Goal: Task Accomplishment & Management: Use online tool/utility

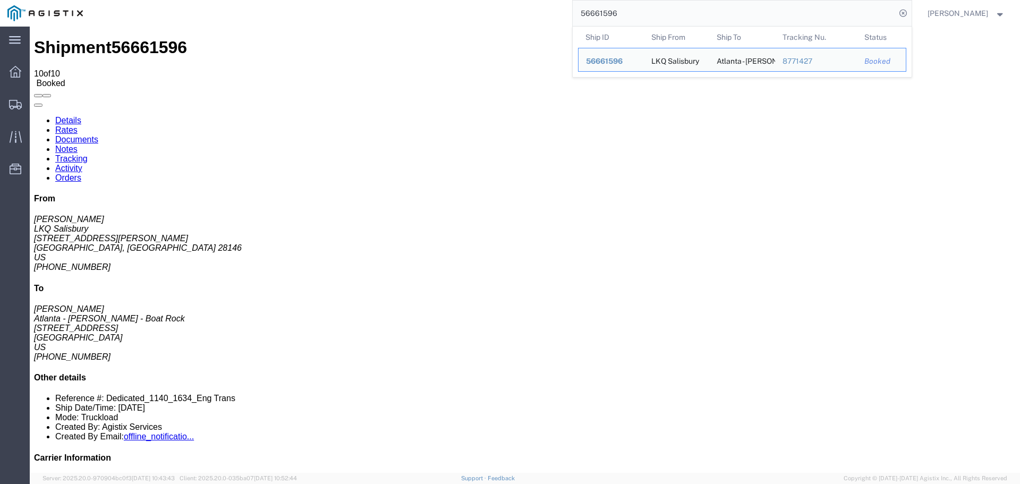
click at [612, 14] on input "56661596" at bounding box center [734, 13] width 323 height 25
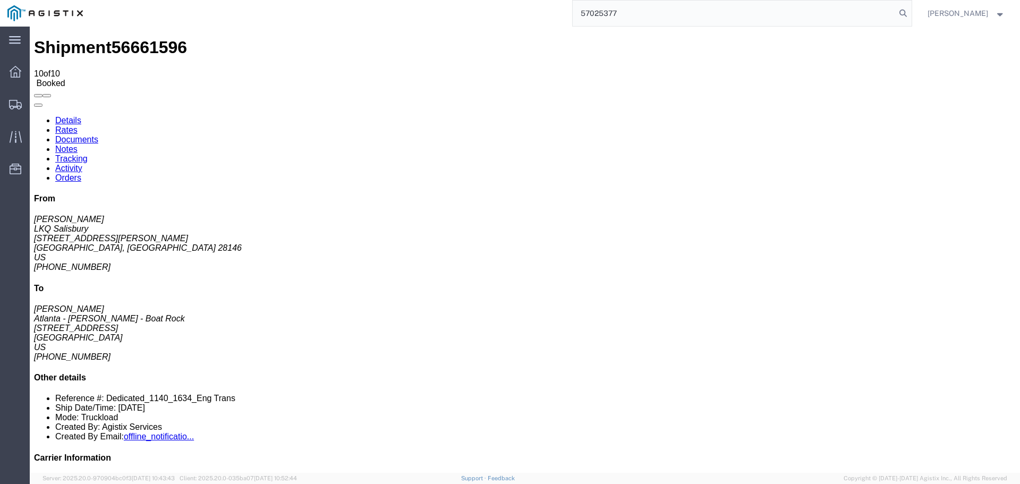
type input "57025377"
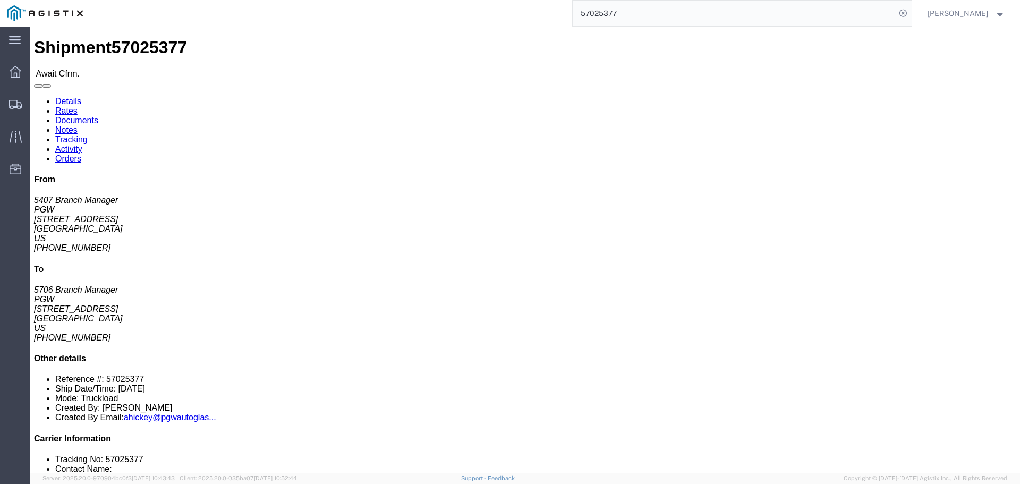
drag, startPoint x: 104, startPoint y: 164, endPoint x: 11, endPoint y: 166, distance: 93.5
click address "PGW (5407 Branch Manager) [STREET_ADDRESS] [PHONE_NUMBER] [EMAIL_ADDRESS][DOMAI…"
copy address "[EMAIL_ADDRESS][DOMAIN_NAME]"
click link "Rates"
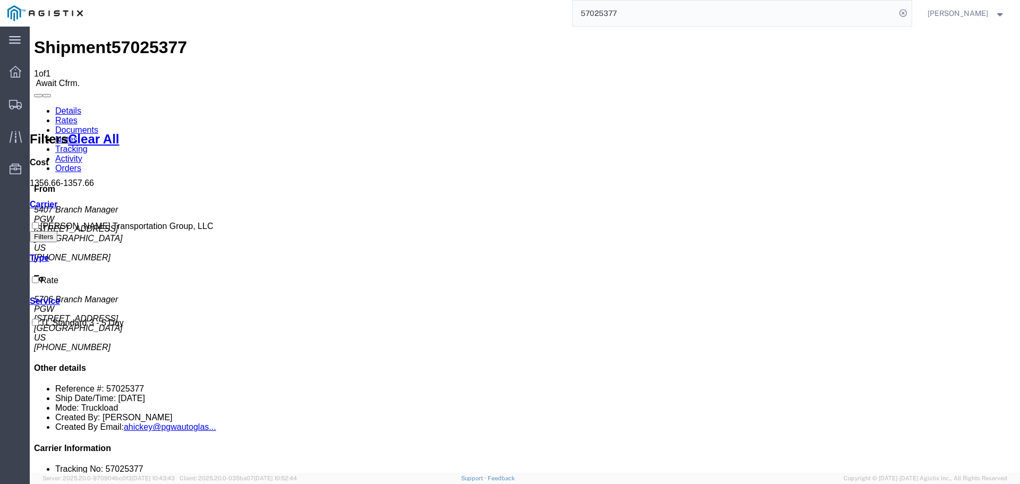
click at [62, 106] on link "Details" at bounding box center [68, 110] width 26 height 9
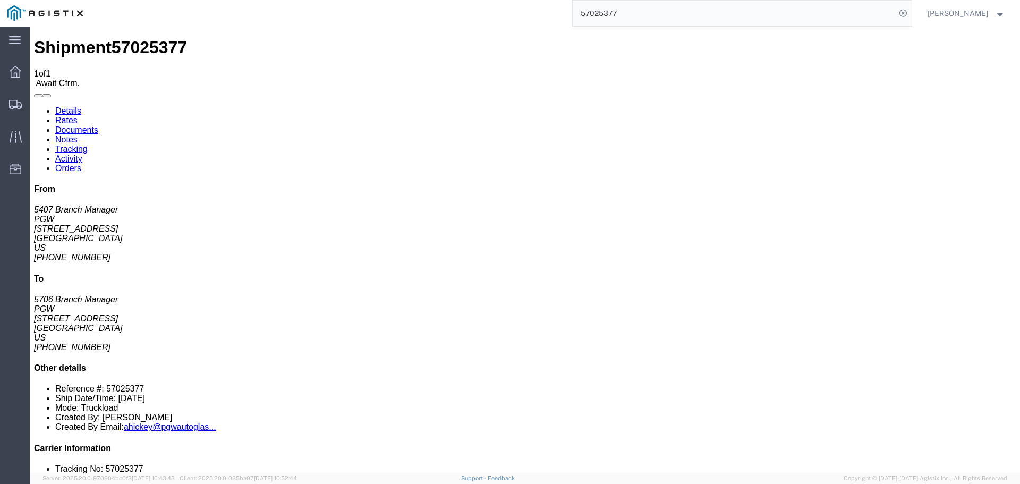
click button "Decline Shipment"
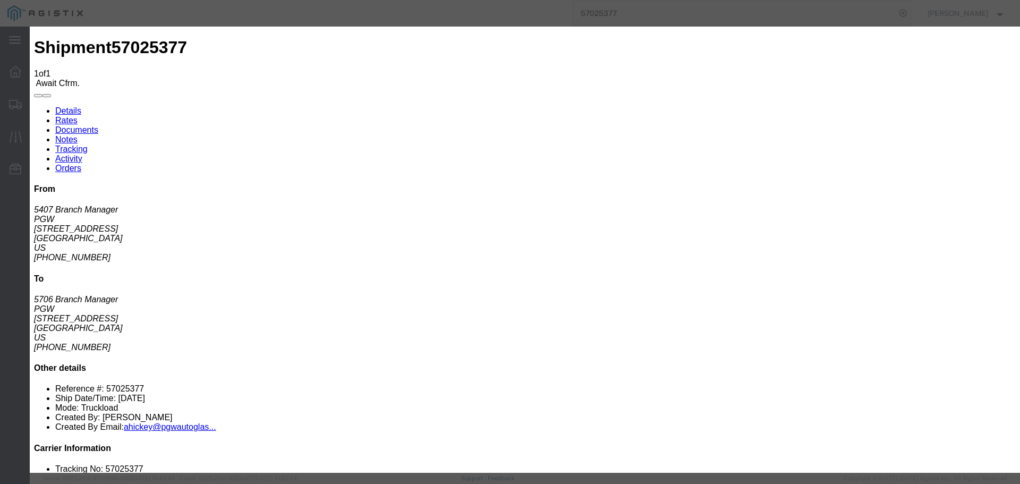
click div "Reason Select Can't haul at contracted rate Can't meet deliver by date / time C…"
click select "Select Can't haul at contracted rate Can't meet deliver by date / time Can't me…"
select select "Not enough notice"
click select "Select Can't haul at contracted rate Can't meet deliver by date / time Can't me…"
click textarea
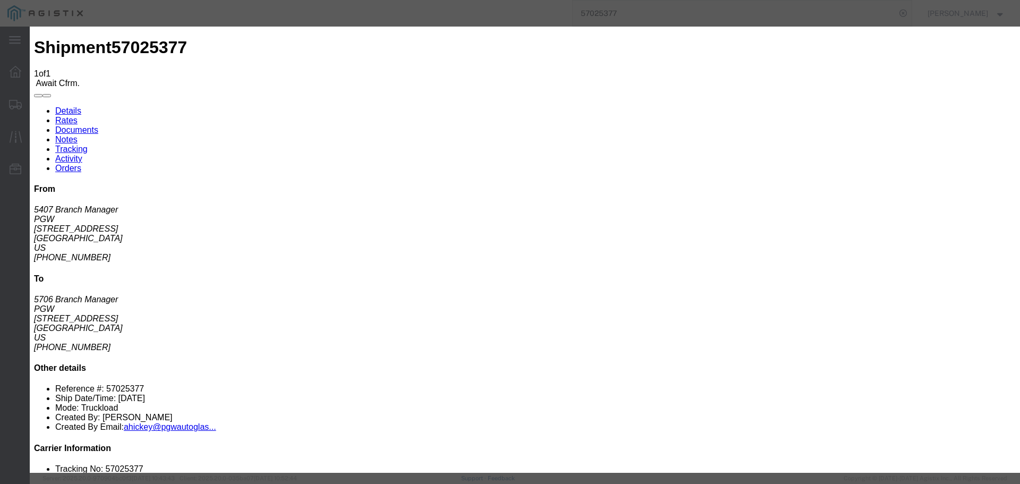
type textarea "T"
click label "I would like to submit a revised rate"
click input "I would like to submit a revised rate"
click label "I would like to submit a revised rate"
click input "I would like to submit a revised rate"
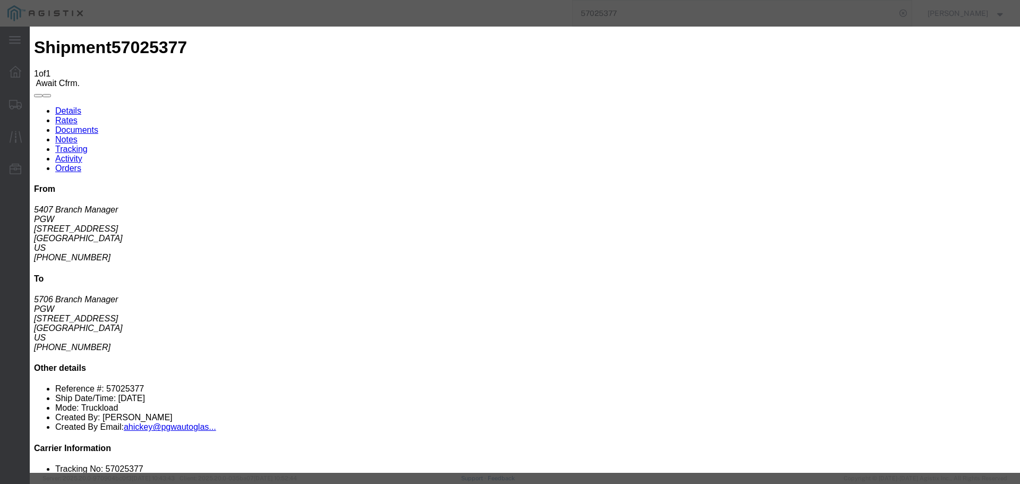
checkbox input "false"
click button "Decline"
